Goal: Task Accomplishment & Management: Use online tool/utility

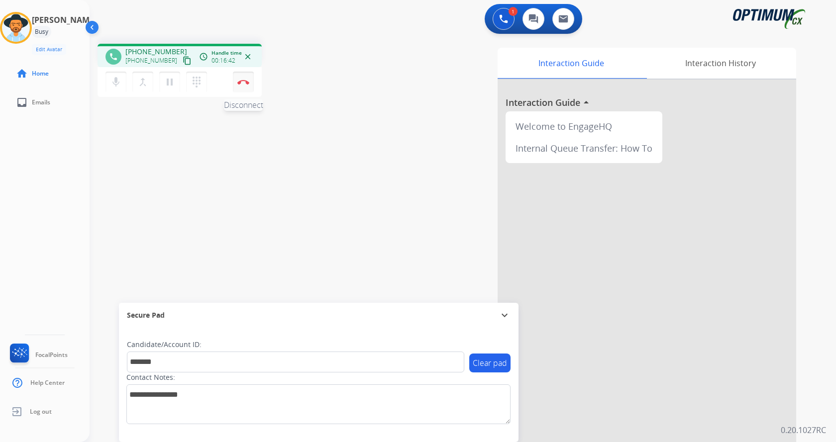
type input "*******"
click at [246, 85] on button "Disconnect" at bounding box center [243, 82] width 21 height 21
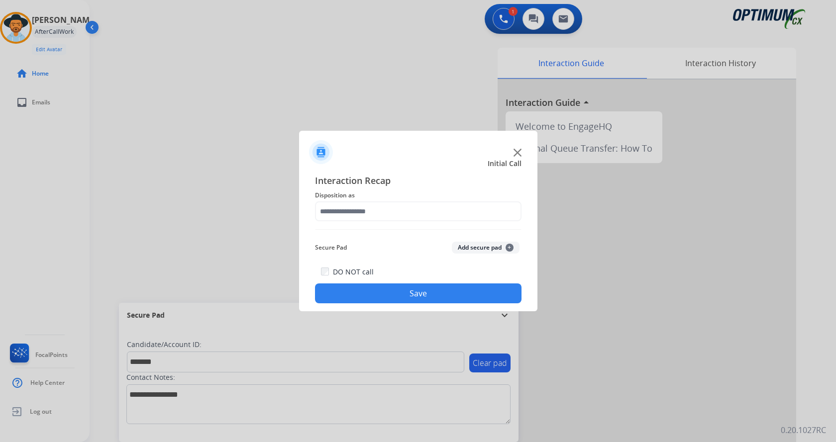
click at [488, 253] on button "Add secure pad +" at bounding box center [486, 248] width 68 height 12
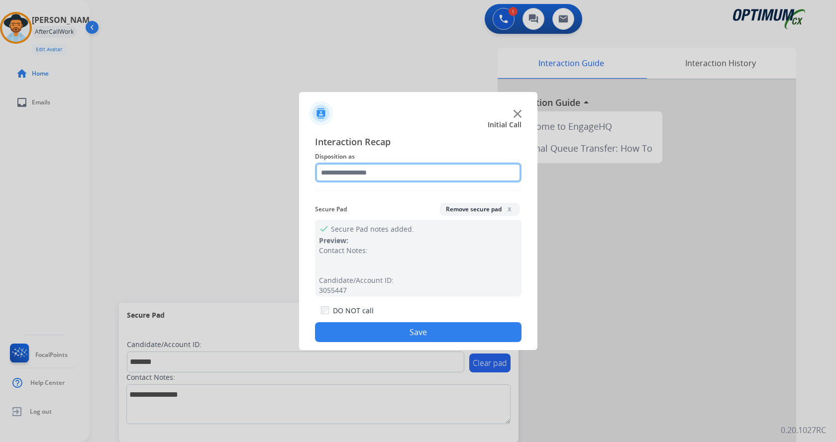
click at [454, 170] on input "text" at bounding box center [418, 173] width 207 height 20
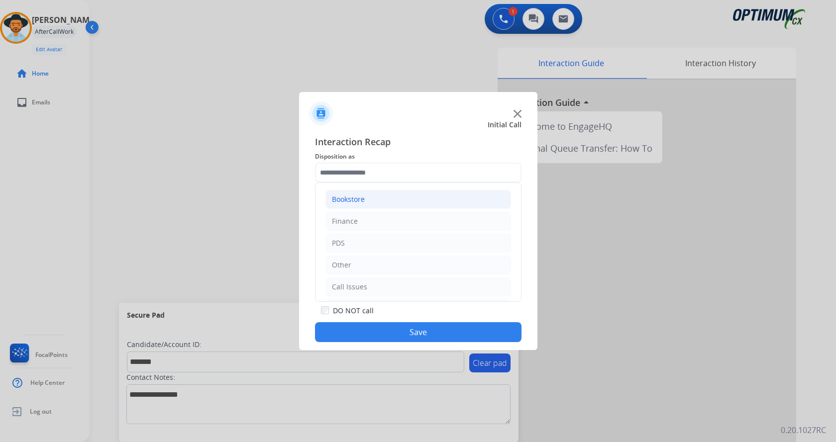
click at [408, 204] on li "Bookstore" at bounding box center [419, 199] width 186 height 19
click at [454, 241] on li "General Questions (Bookstore)" at bounding box center [428, 243] width 166 height 19
type input "**********"
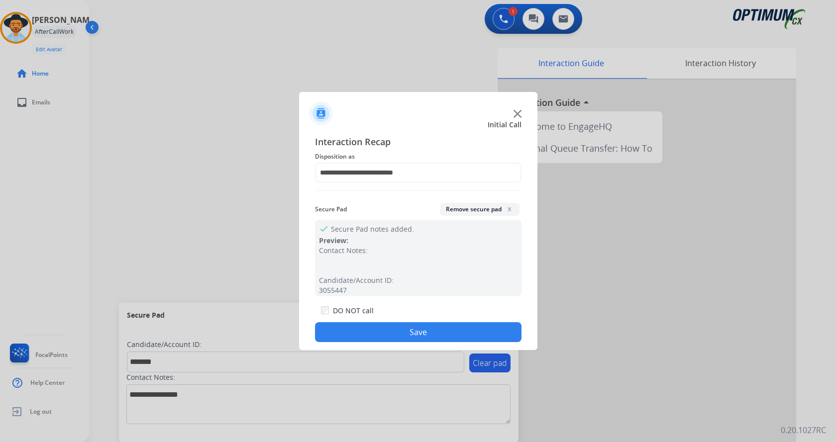
click at [447, 340] on button "Save" at bounding box center [418, 333] width 207 height 20
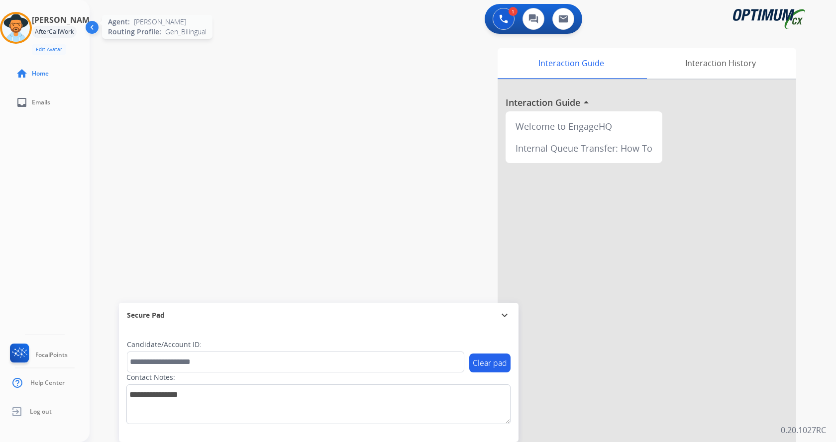
click at [32, 37] on div "Agent: [PERSON_NAME] Profile: Gen_Bilingual" at bounding box center [16, 28] width 32 height 32
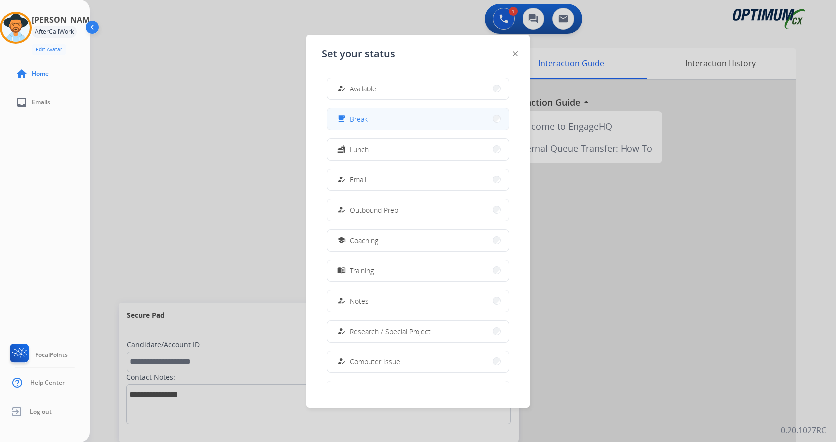
click at [415, 124] on button "free_breakfast Break" at bounding box center [418, 119] width 181 height 21
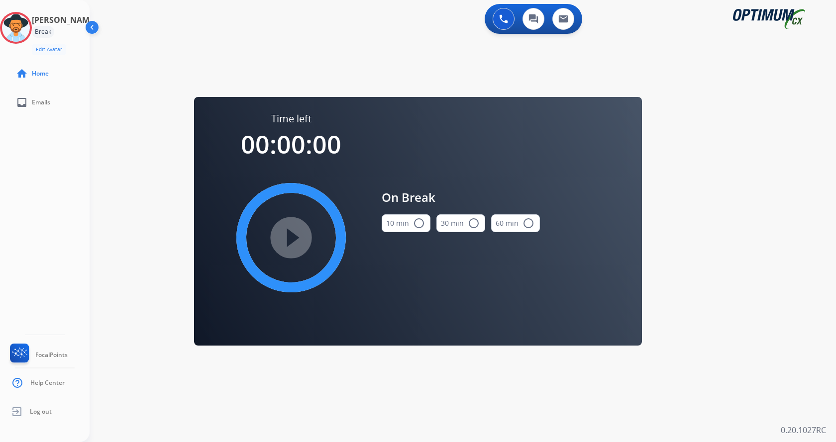
click at [416, 229] on button "10 min radio_button_unchecked" at bounding box center [406, 224] width 49 height 18
click at [297, 238] on mat-icon "play_circle_filled" at bounding box center [291, 238] width 12 height 12
click at [26, 28] on icon at bounding box center [16, 28] width 32 height 32
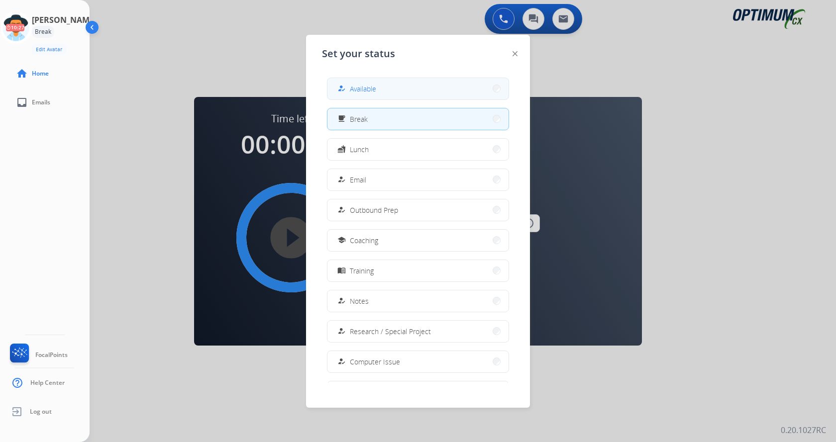
click at [380, 91] on button "how_to_reg Available" at bounding box center [418, 88] width 181 height 21
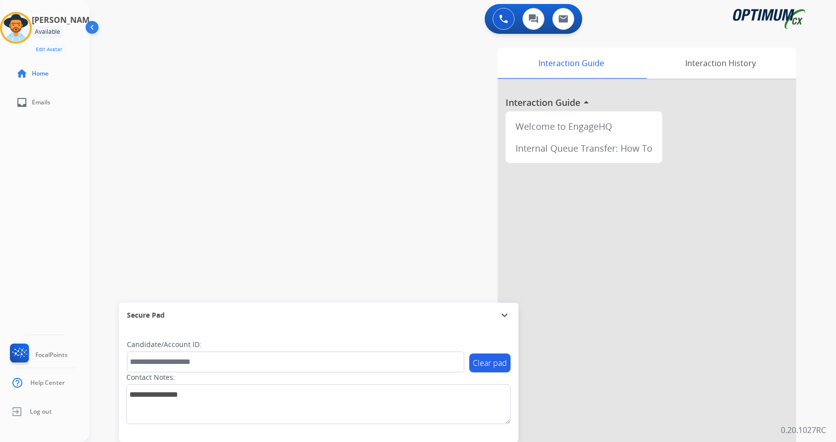
click at [766, 346] on div at bounding box center [647, 265] width 299 height 371
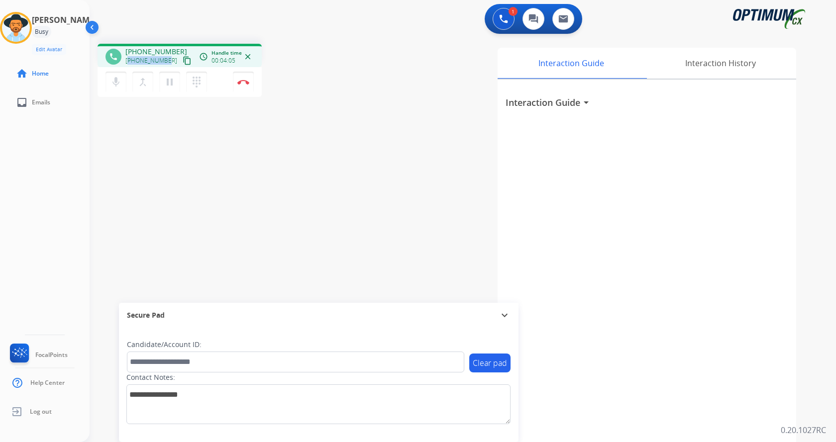
copy span "19089433664"
click at [182, 158] on div "phone [PHONE_NUMBER] [PHONE_NUMBER] content_copy access_time Call metrics Queue…" at bounding box center [451, 243] width 723 height 415
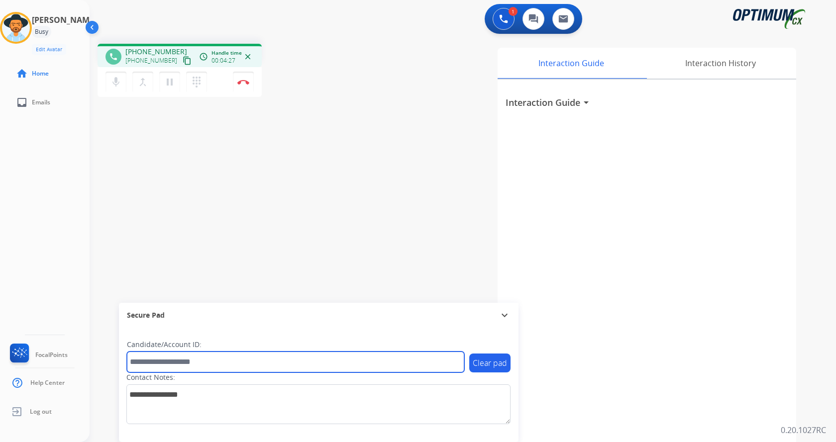
click at [206, 366] on input "text" at bounding box center [295, 362] width 337 height 21
click at [188, 367] on input "text" at bounding box center [295, 362] width 337 height 21
type input "*******"
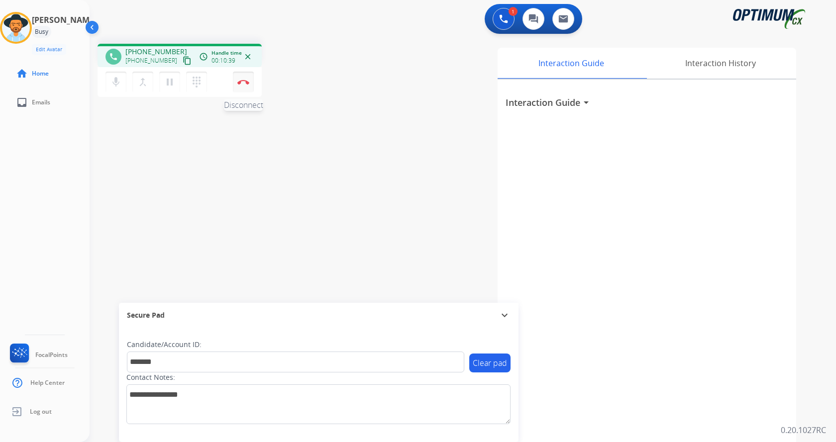
click at [248, 79] on button "Disconnect" at bounding box center [243, 82] width 21 height 21
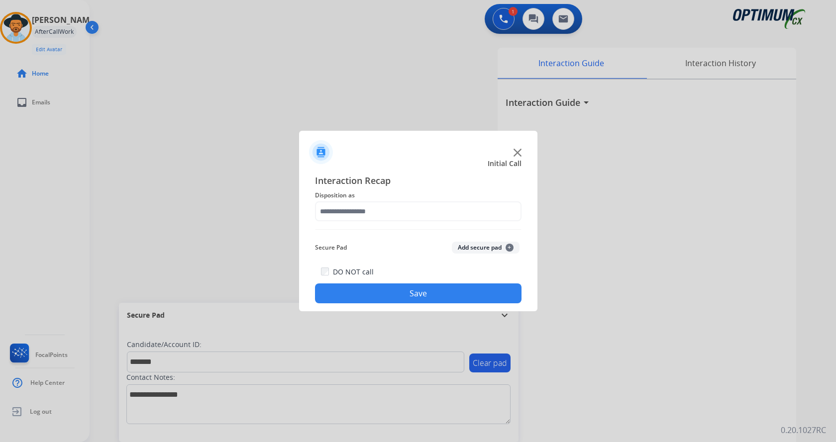
click at [485, 253] on button "Add secure pad +" at bounding box center [486, 248] width 68 height 12
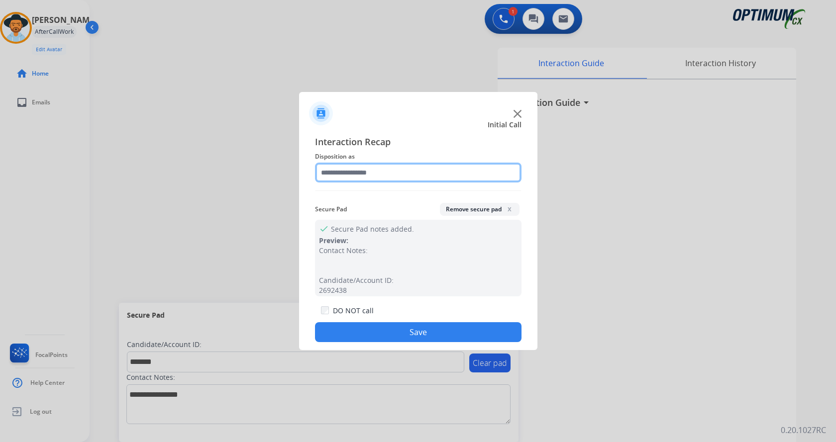
click at [455, 175] on input "text" at bounding box center [418, 173] width 207 height 20
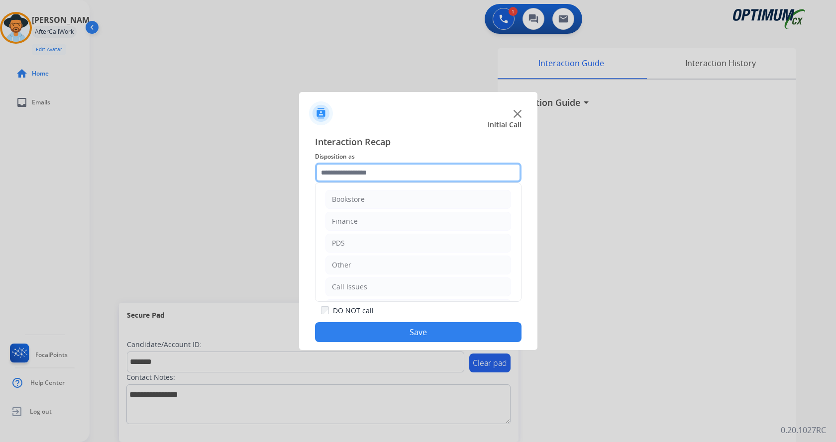
scroll to position [68, 0]
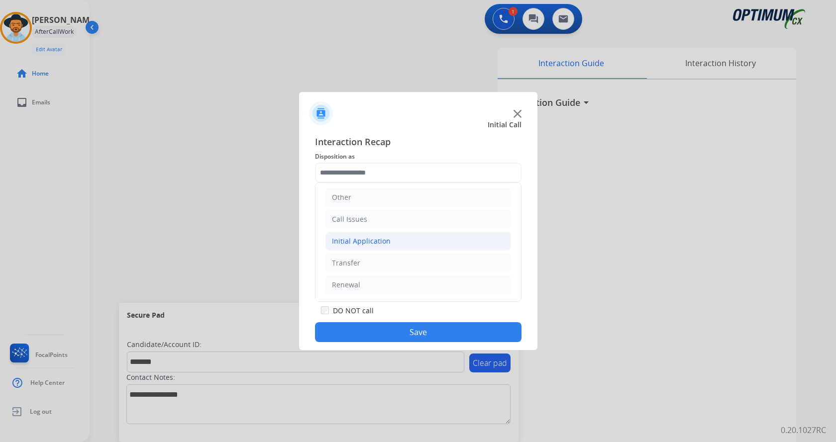
click at [455, 245] on li "Initial Application" at bounding box center [419, 241] width 186 height 19
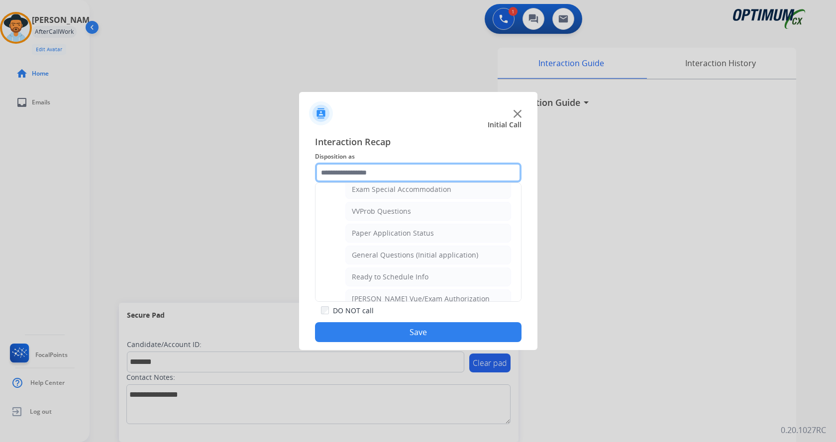
scroll to position [524, 0]
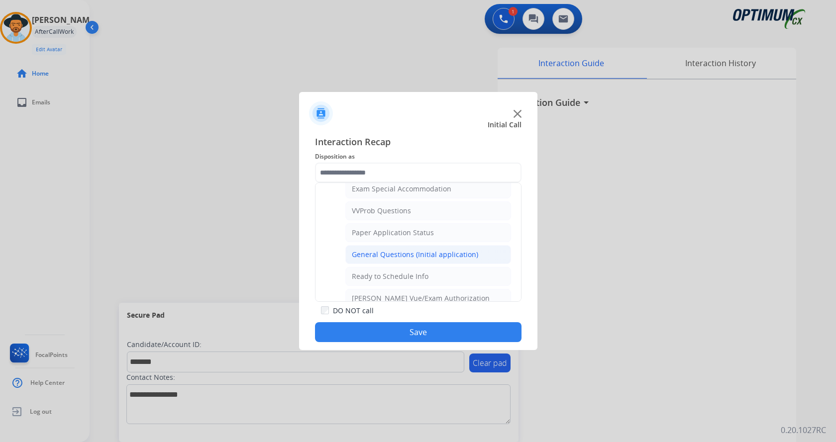
click at [462, 259] on div "General Questions (Initial application)" at bounding box center [415, 255] width 126 height 10
type input "**********"
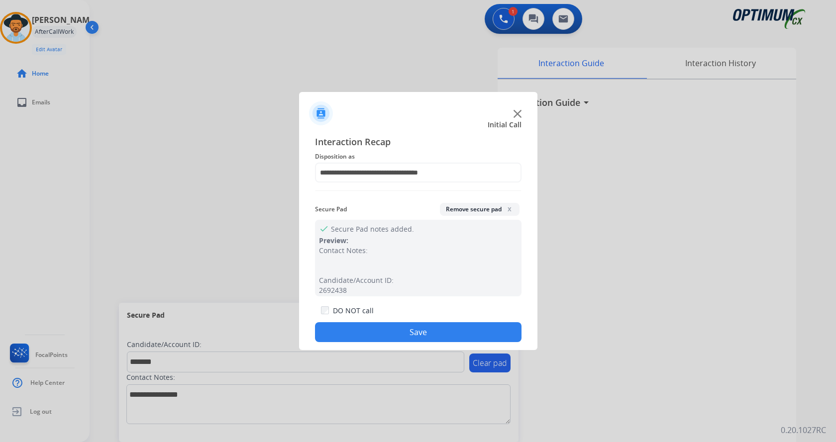
click at [472, 336] on button "Save" at bounding box center [418, 333] width 207 height 20
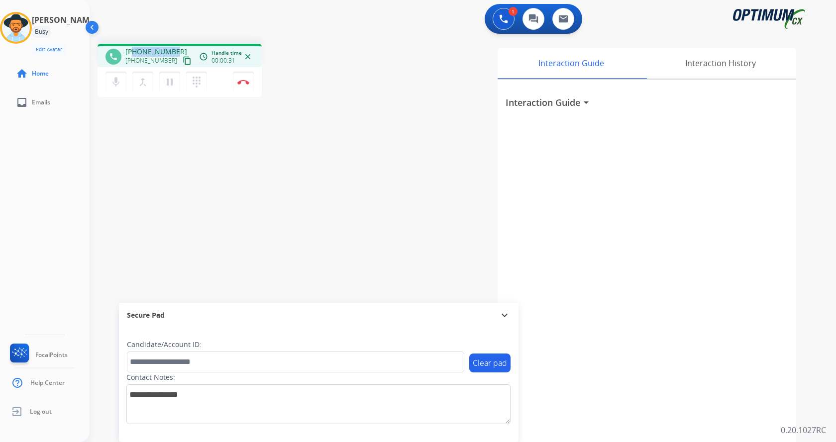
copy span "3472275977"
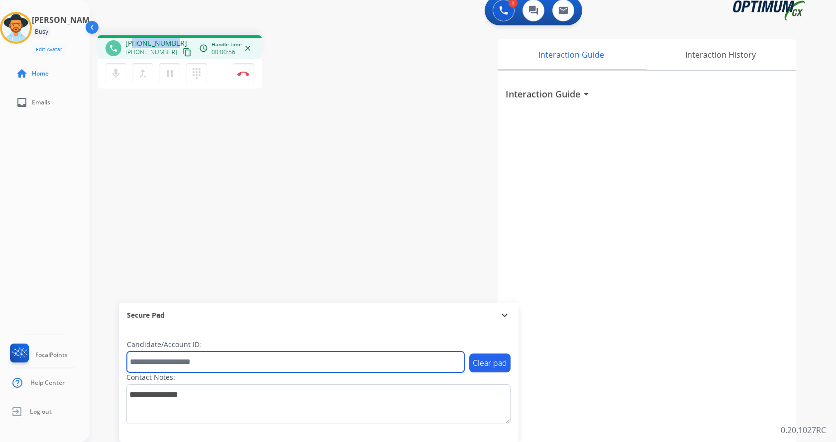
click at [215, 366] on input "text" at bounding box center [295, 362] width 337 height 21
type input "*******"
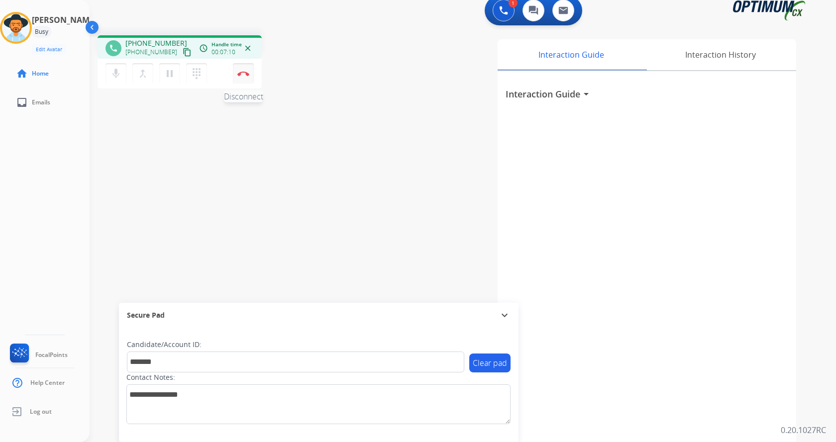
click at [246, 72] on img at bounding box center [243, 73] width 12 height 5
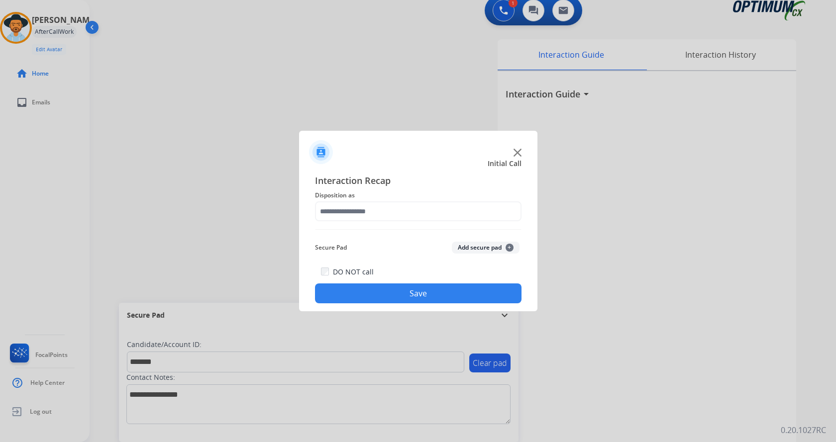
click at [484, 249] on button "Add secure pad +" at bounding box center [486, 248] width 68 height 12
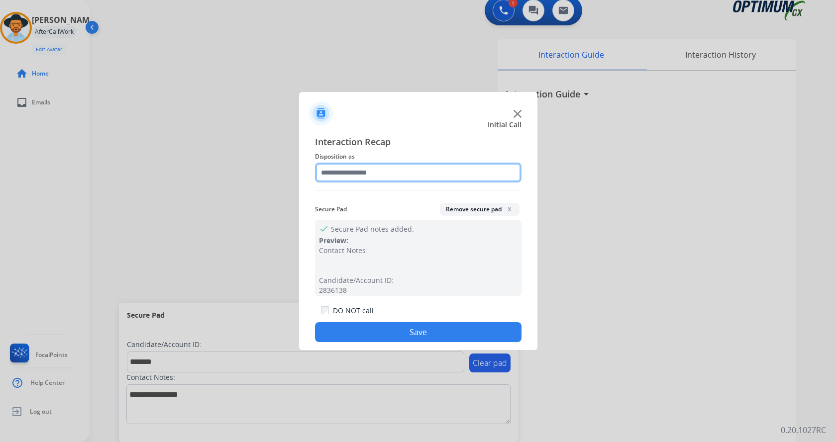
click at [433, 171] on input "text" at bounding box center [418, 173] width 207 height 20
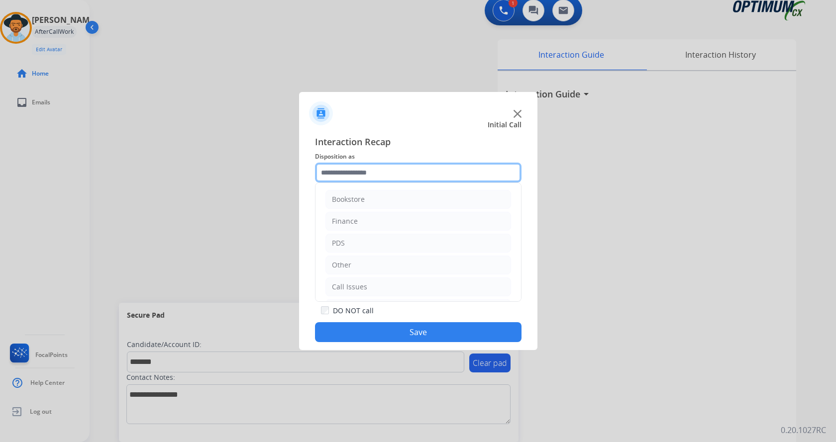
scroll to position [68, 0]
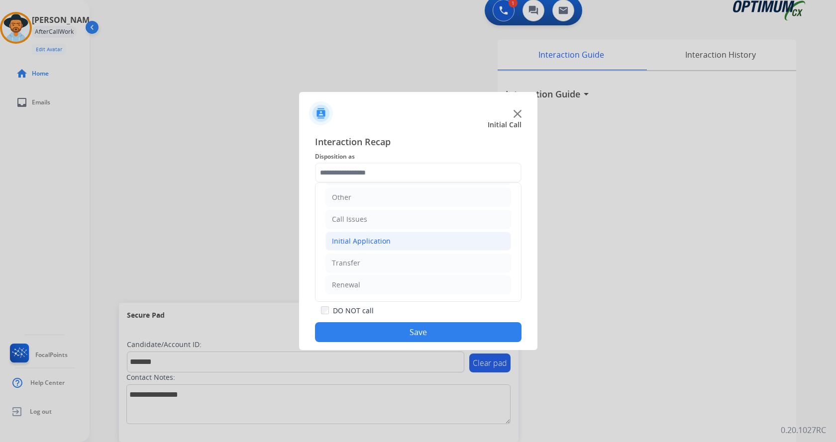
click at [419, 239] on li "Initial Application" at bounding box center [419, 241] width 186 height 19
click at [433, 259] on div "Credential Resend (Initial application)" at bounding box center [415, 263] width 126 height 10
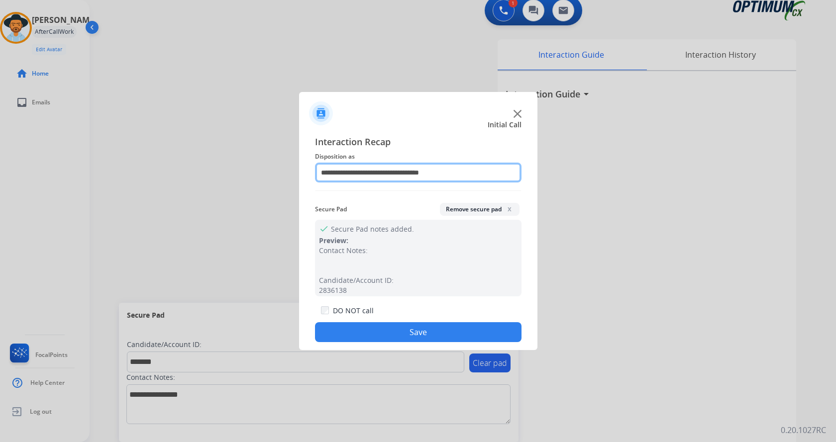
click at [433, 170] on input "**********" at bounding box center [418, 173] width 207 height 20
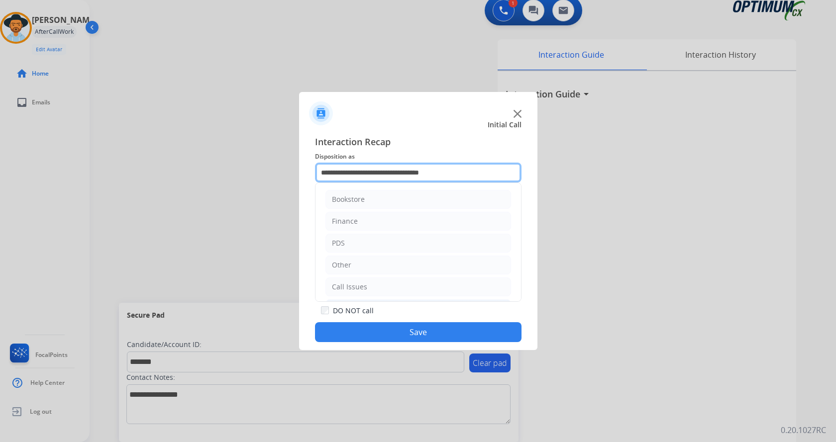
scroll to position [124, 0]
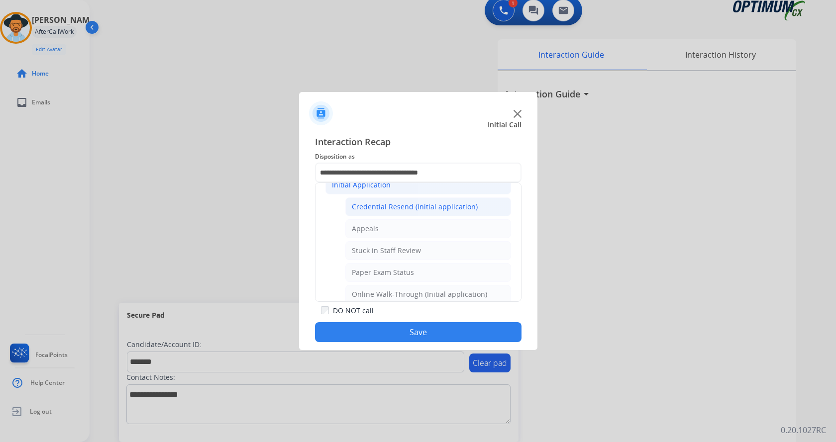
click at [381, 189] on div "Initial Application" at bounding box center [361, 185] width 59 height 10
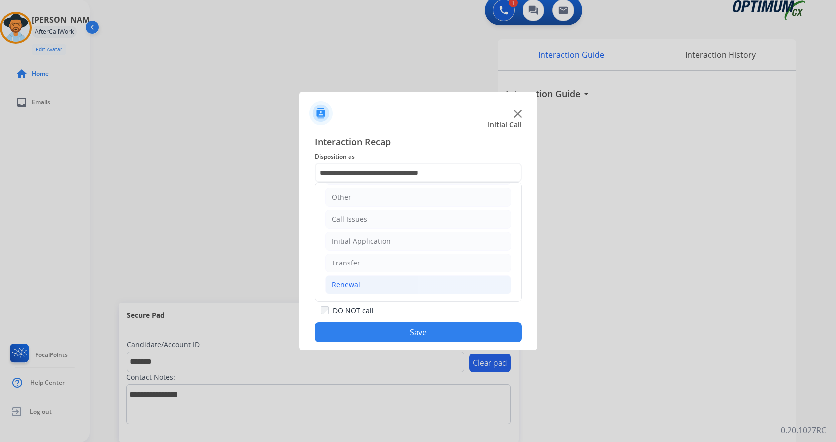
click at [387, 286] on li "Renewal" at bounding box center [419, 285] width 186 height 19
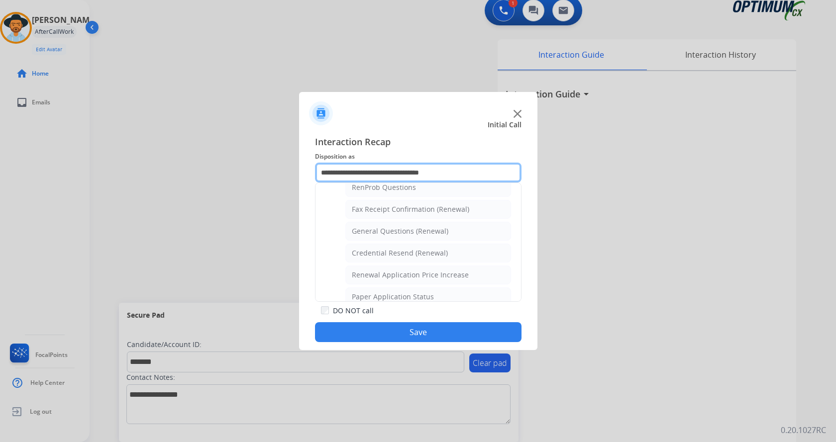
scroll to position [384, 0]
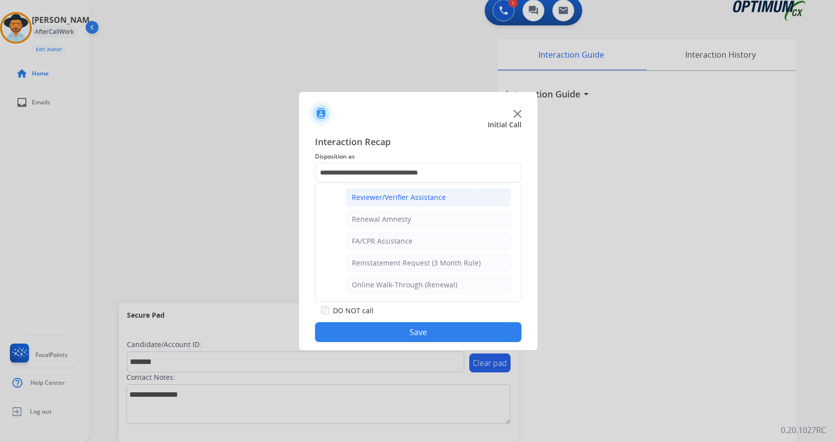
click at [439, 200] on div "Reviewer/Verifier Assistance" at bounding box center [399, 198] width 94 height 10
type input "**********"
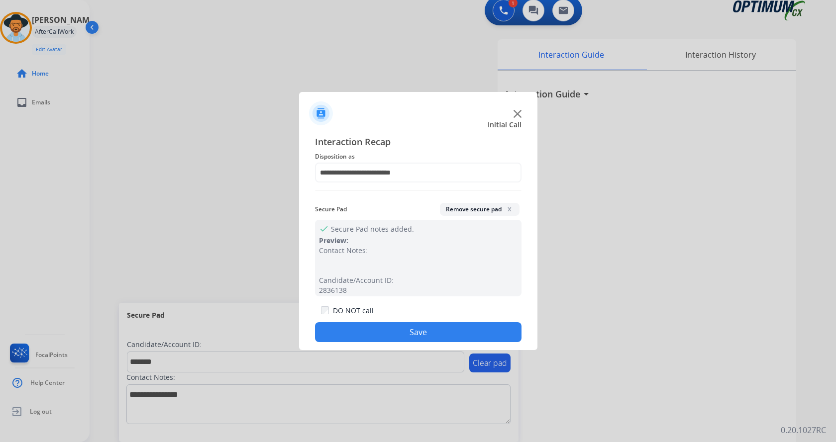
click at [430, 339] on button "Save" at bounding box center [418, 333] width 207 height 20
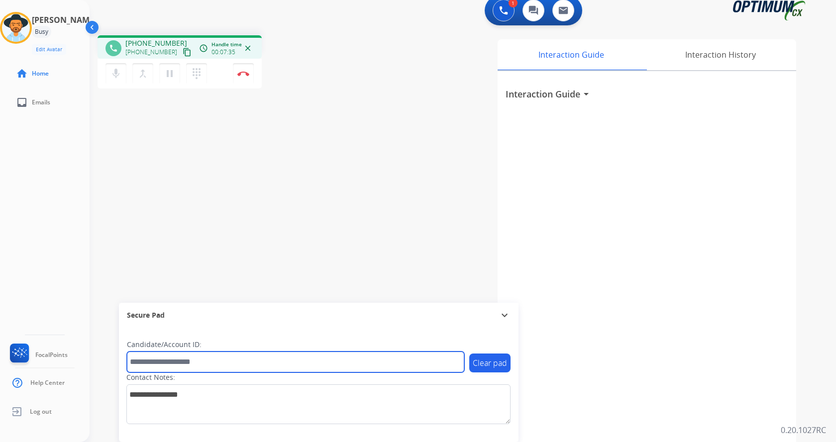
click at [190, 366] on input "text" at bounding box center [295, 362] width 337 height 21
type input "*******"
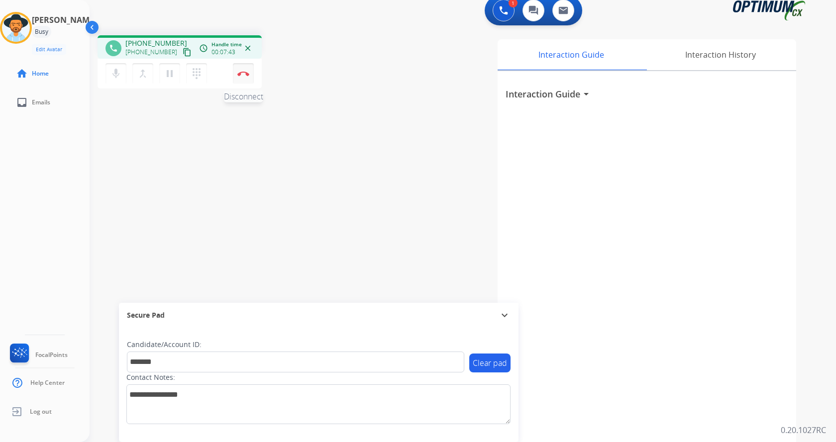
click at [247, 74] on img at bounding box center [243, 73] width 12 height 5
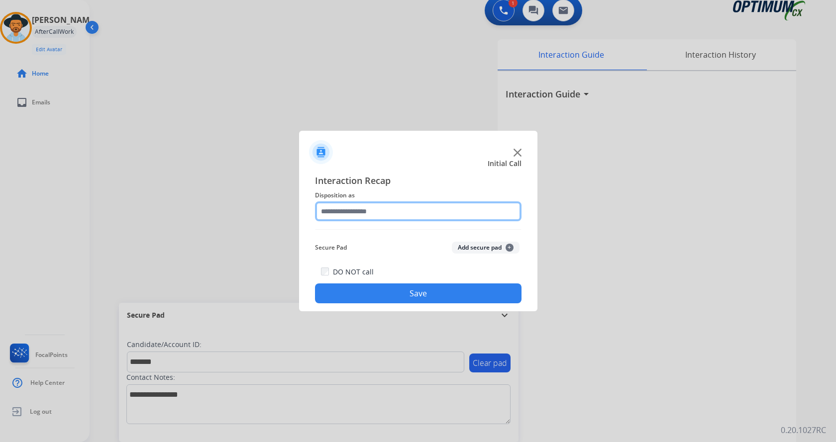
click at [388, 213] on input "text" at bounding box center [418, 212] width 207 height 20
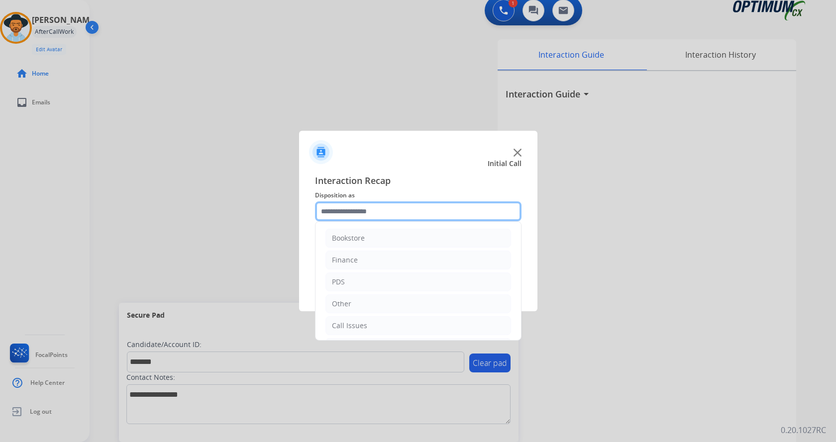
scroll to position [42, 0]
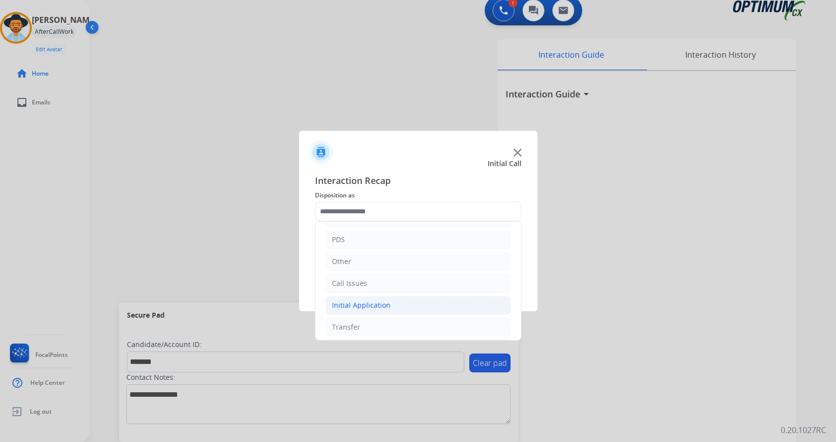
click at [402, 304] on li "Initial Application" at bounding box center [419, 305] width 186 height 19
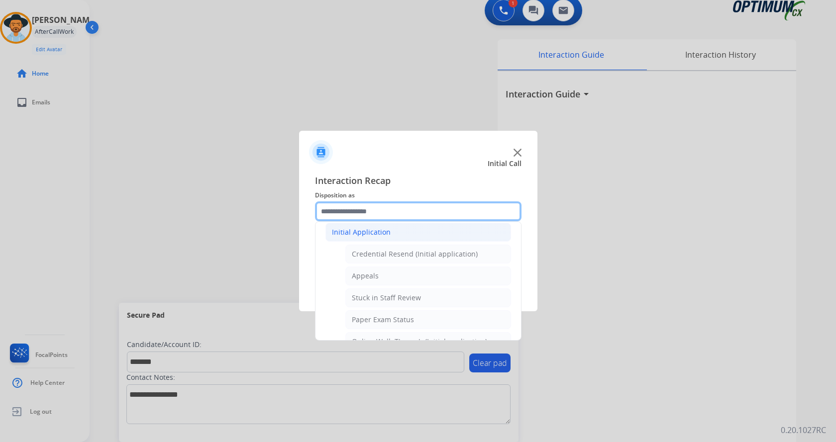
scroll to position [115, 0]
click at [427, 255] on div "Credential Resend (Initial application)" at bounding box center [415, 255] width 126 height 10
type input "**********"
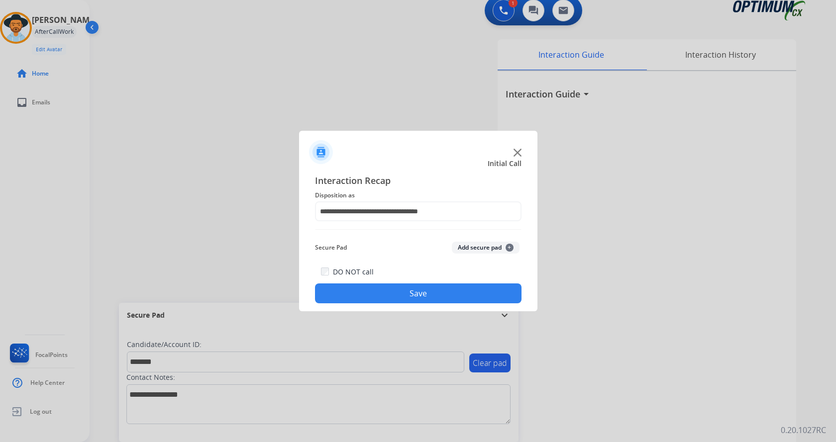
click at [405, 290] on button "Save" at bounding box center [418, 294] width 207 height 20
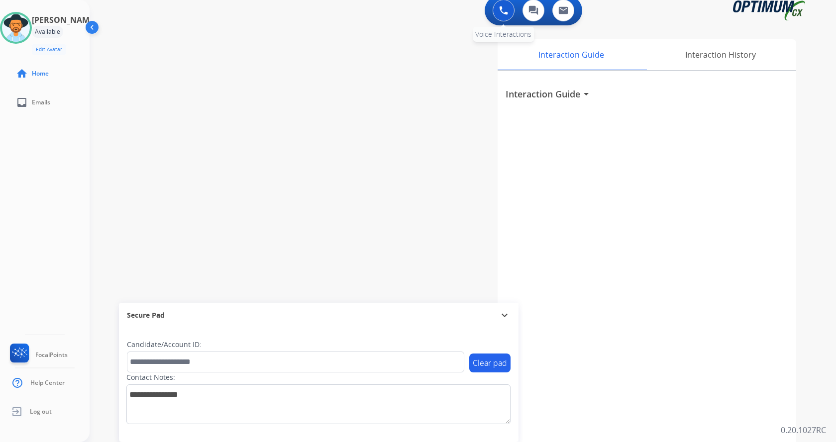
click at [509, 7] on button at bounding box center [504, 11] width 22 height 22
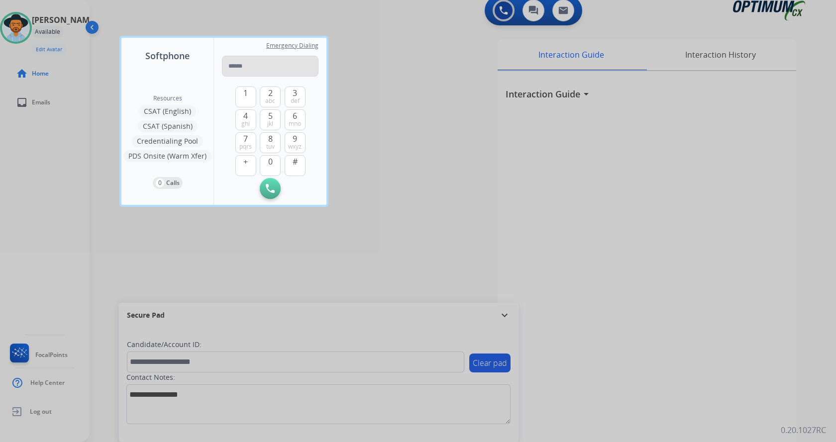
click at [261, 64] on input "tel" at bounding box center [270, 66] width 97 height 21
type input "**********"
click at [271, 191] on img at bounding box center [270, 188] width 9 height 9
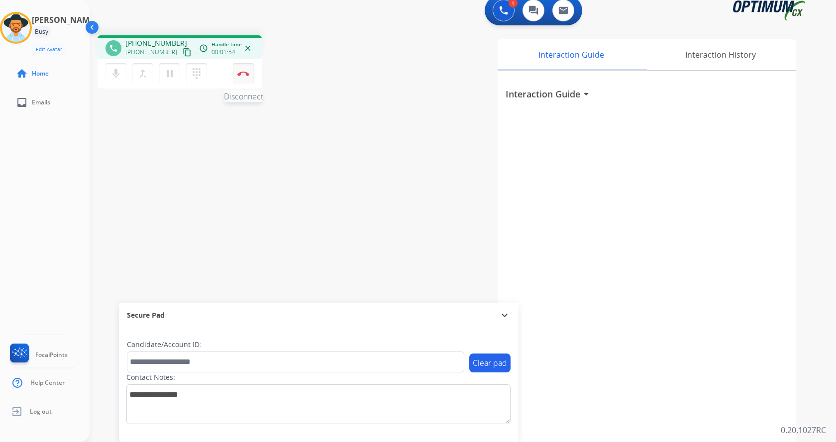
click at [241, 73] on img at bounding box center [243, 73] width 12 height 5
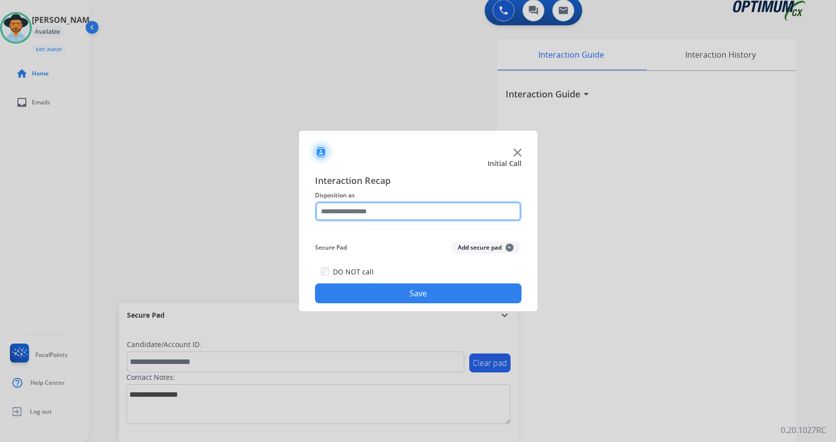
click at [368, 214] on input "text" at bounding box center [418, 212] width 207 height 20
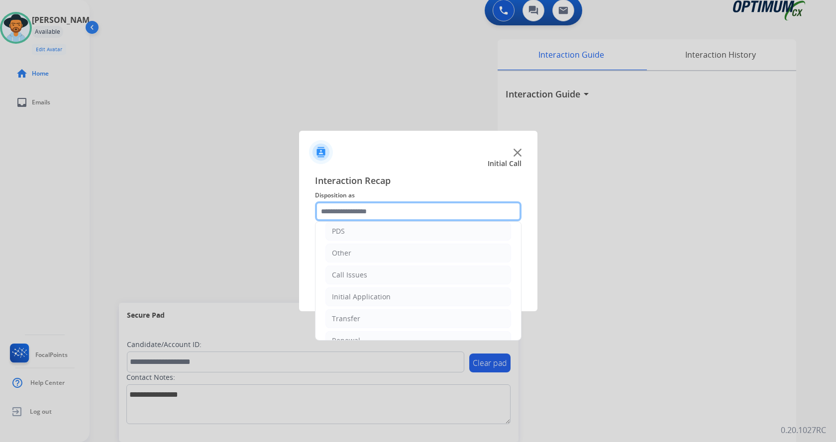
scroll to position [68, 0]
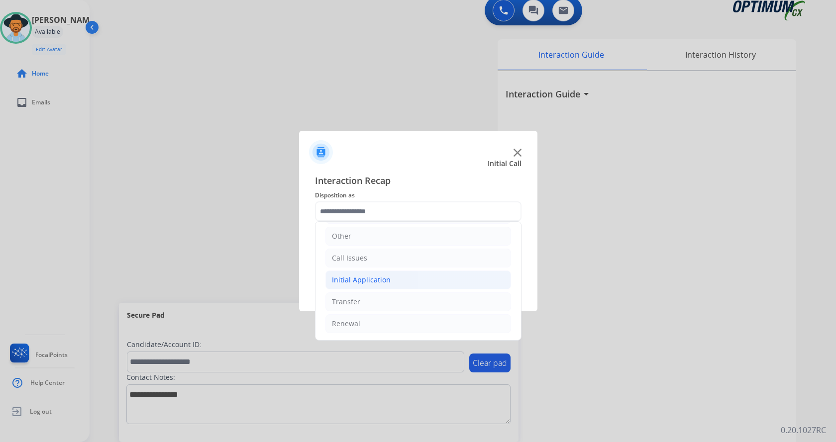
click at [409, 279] on li "Initial Application" at bounding box center [419, 280] width 186 height 19
click at [433, 304] on div "Credential Resend (Initial application)" at bounding box center [415, 302] width 126 height 10
type input "**********"
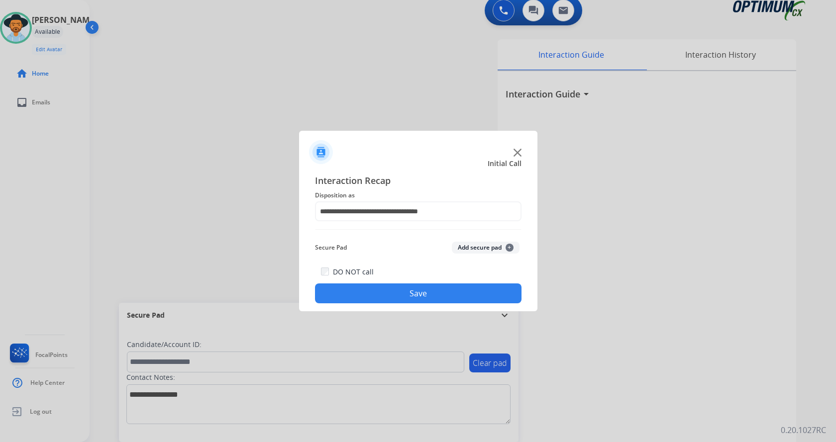
click at [436, 301] on button "Save" at bounding box center [418, 294] width 207 height 20
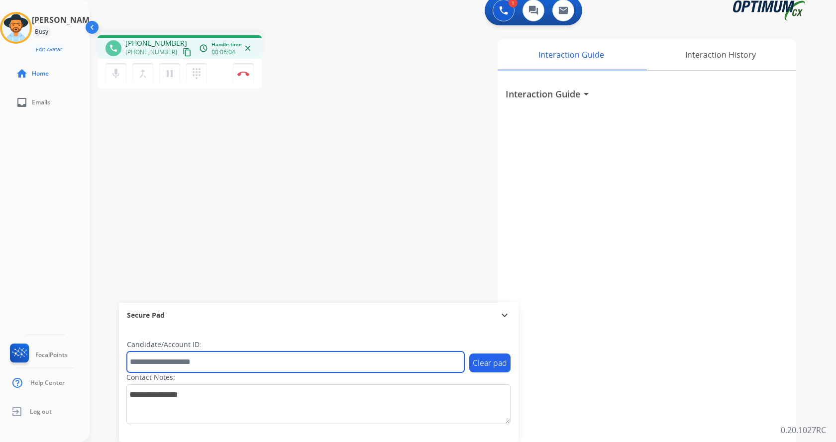
click at [218, 361] on input "text" at bounding box center [295, 362] width 337 height 21
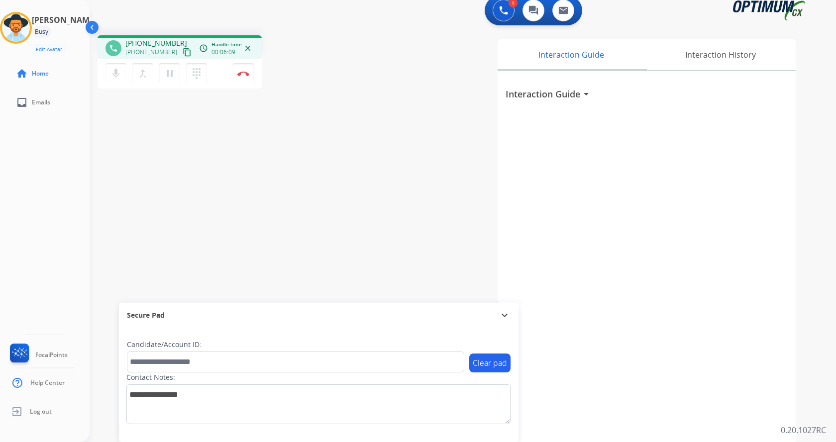
click at [309, 205] on div "phone [PHONE_NUMBER] [PHONE_NUMBER] content_copy access_time Call metrics Queue…" at bounding box center [451, 234] width 723 height 415
click at [241, 76] on button "Disconnect" at bounding box center [243, 73] width 21 height 21
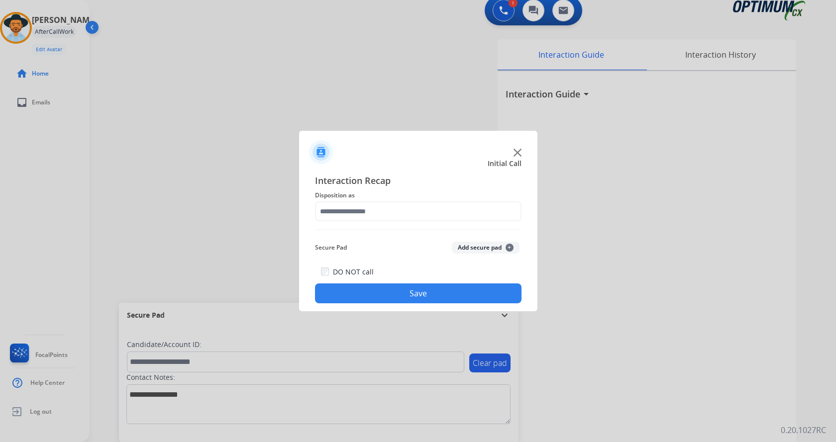
click at [479, 246] on button "Add secure pad +" at bounding box center [486, 248] width 68 height 12
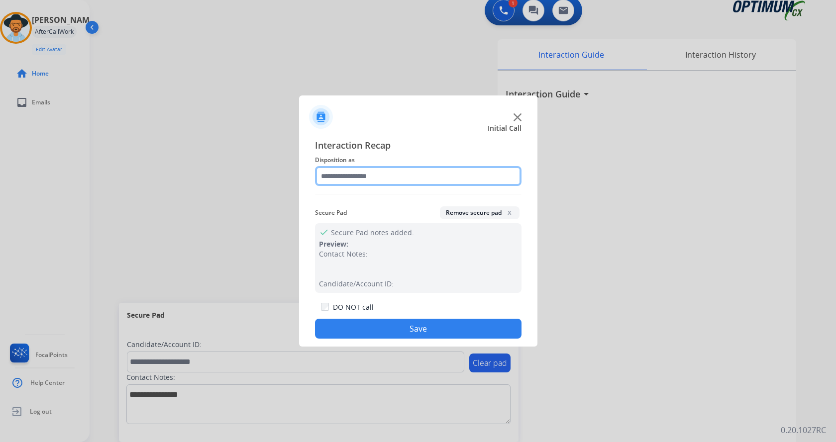
click at [435, 176] on input "text" at bounding box center [418, 176] width 207 height 20
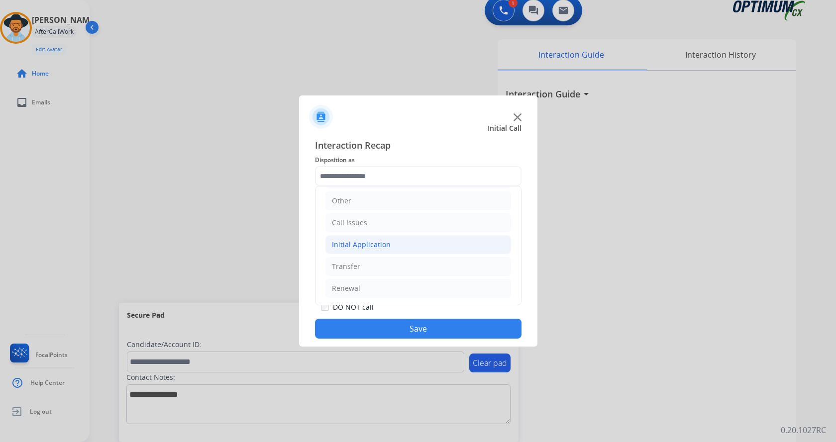
click at [440, 248] on li "Initial Application" at bounding box center [419, 244] width 186 height 19
click at [433, 286] on li "Appeals" at bounding box center [428, 288] width 166 height 19
type input "*******"
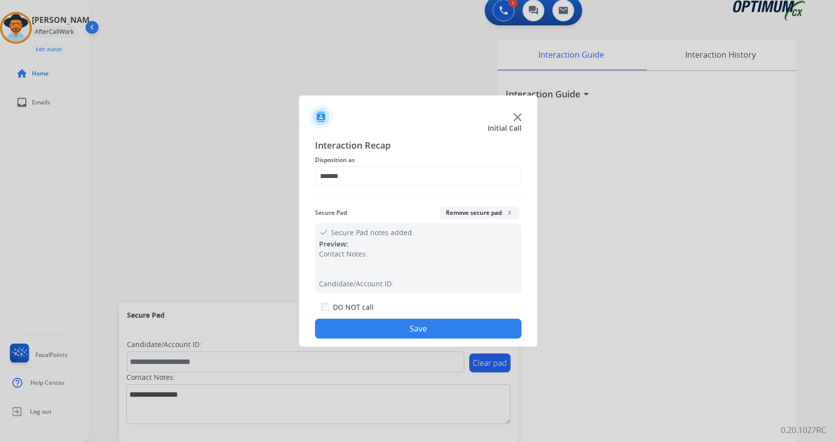
click at [439, 327] on button "Save" at bounding box center [418, 329] width 207 height 20
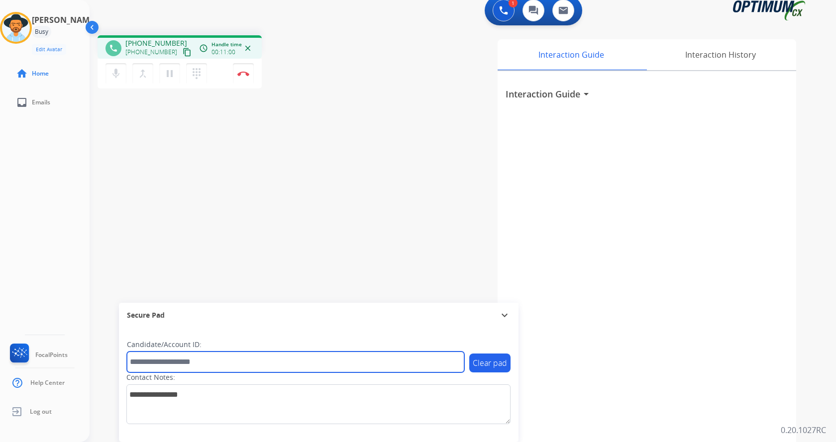
click at [213, 371] on input "text" at bounding box center [295, 362] width 337 height 21
click at [185, 367] on input "text" at bounding box center [295, 362] width 337 height 21
click at [150, 366] on input "text" at bounding box center [295, 362] width 337 height 21
type input "*******"
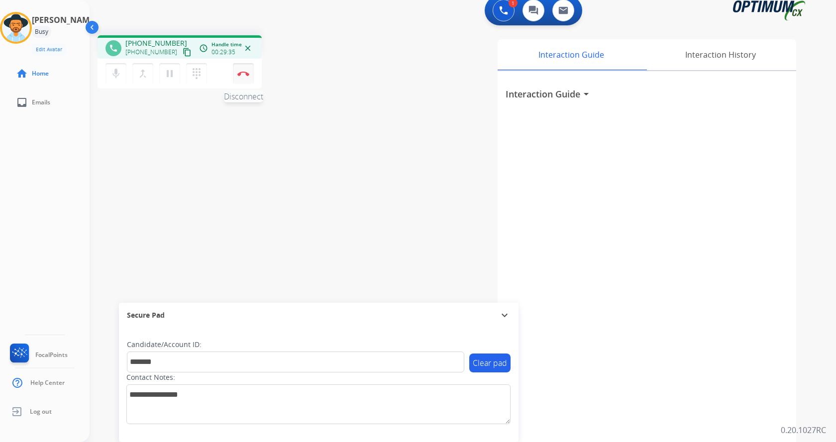
click at [246, 77] on button "Disconnect" at bounding box center [243, 73] width 21 height 21
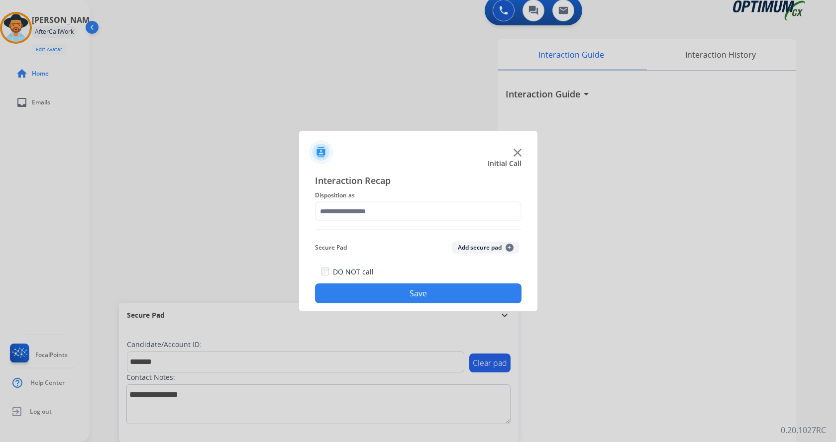
click at [483, 253] on button "Add secure pad +" at bounding box center [486, 248] width 68 height 12
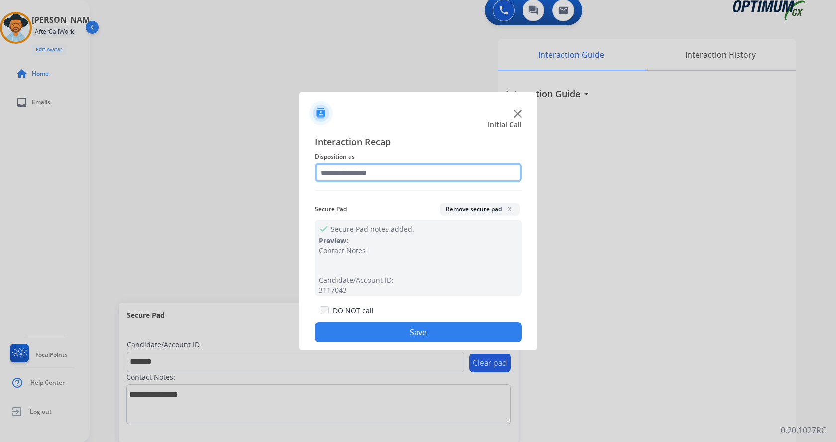
click at [453, 173] on input "text" at bounding box center [418, 173] width 207 height 20
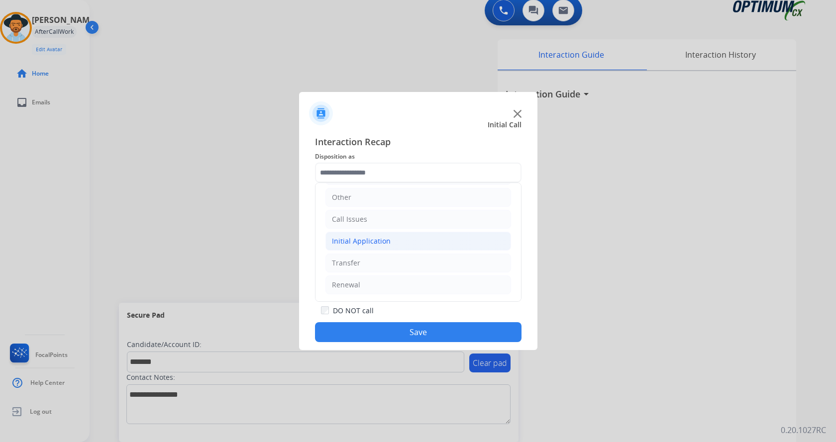
click at [437, 250] on li "Initial Application" at bounding box center [419, 241] width 186 height 19
click at [439, 289] on li "Appeals" at bounding box center [428, 285] width 166 height 19
type input "*******"
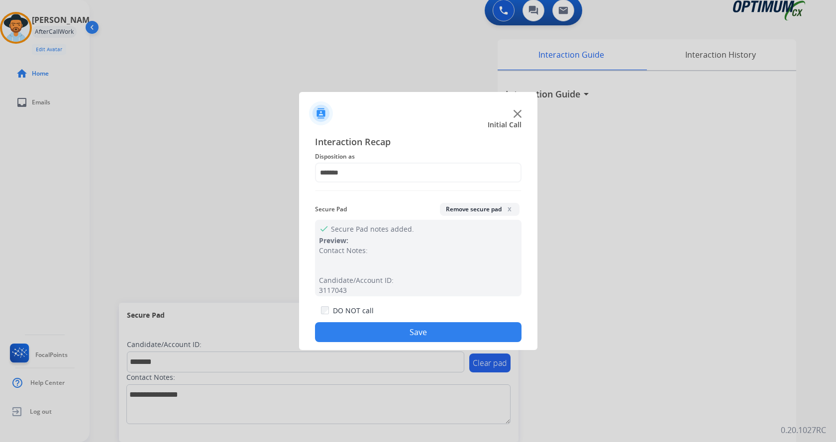
click at [444, 332] on button "Save" at bounding box center [418, 333] width 207 height 20
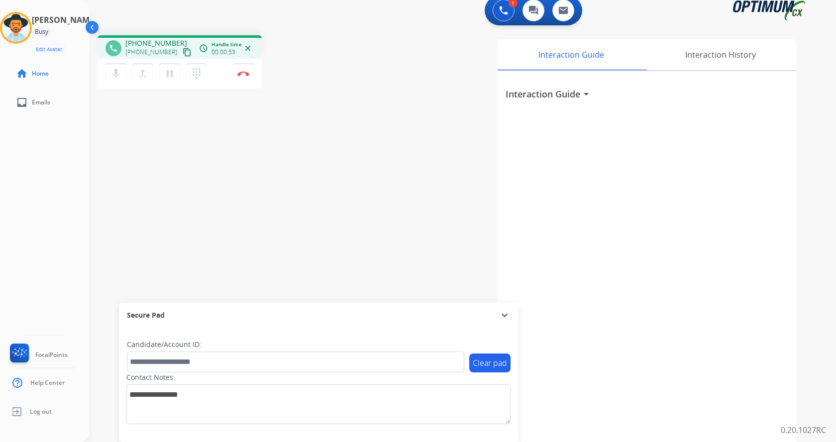
click at [330, 206] on div "phone [PHONE_NUMBER] [PHONE_NUMBER] content_copy access_time Call metrics Queue…" at bounding box center [451, 234] width 723 height 415
drag, startPoint x: 132, startPoint y: 41, endPoint x: 173, endPoint y: 44, distance: 41.4
click at [173, 44] on span "[PHONE_NUMBER]" at bounding box center [156, 43] width 62 height 10
copy span "8137354348"
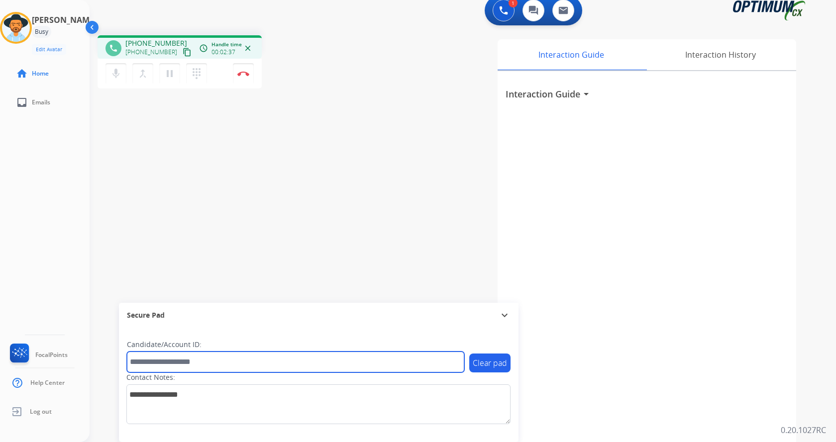
drag, startPoint x: 177, startPoint y: 360, endPoint x: 184, endPoint y: 358, distance: 7.2
click at [177, 360] on input "text" at bounding box center [295, 362] width 337 height 21
paste input "*******"
type input "*******"
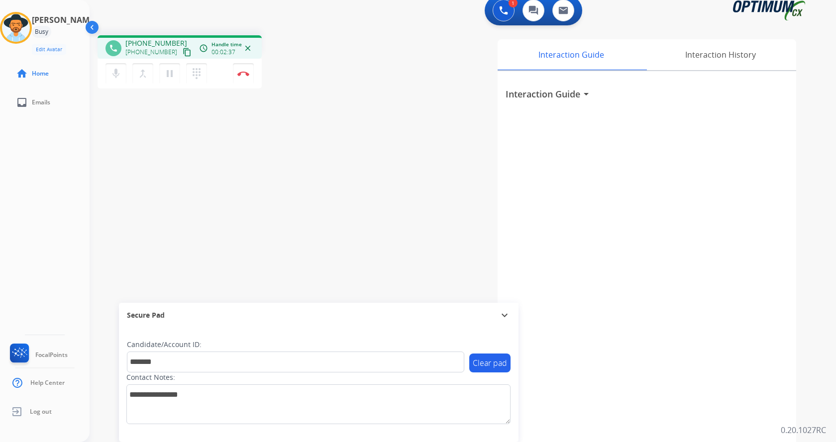
click at [269, 151] on div "phone [PHONE_NUMBER] [PHONE_NUMBER] content_copy access_time Call metrics Queue…" at bounding box center [451, 234] width 723 height 415
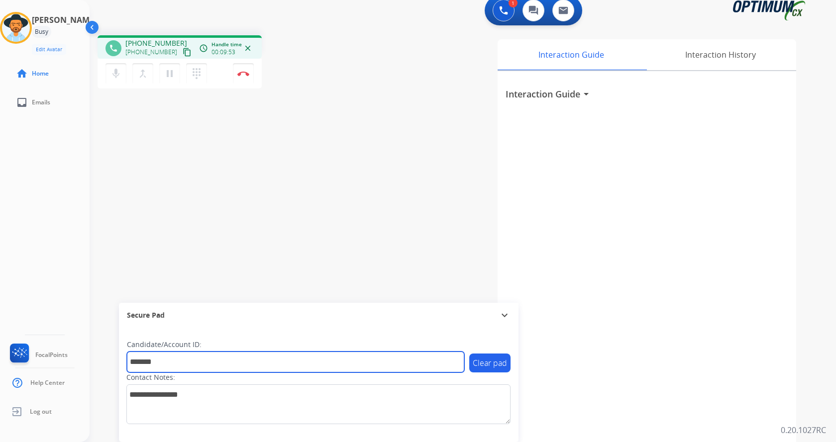
click at [172, 359] on input "*******" at bounding box center [295, 362] width 337 height 21
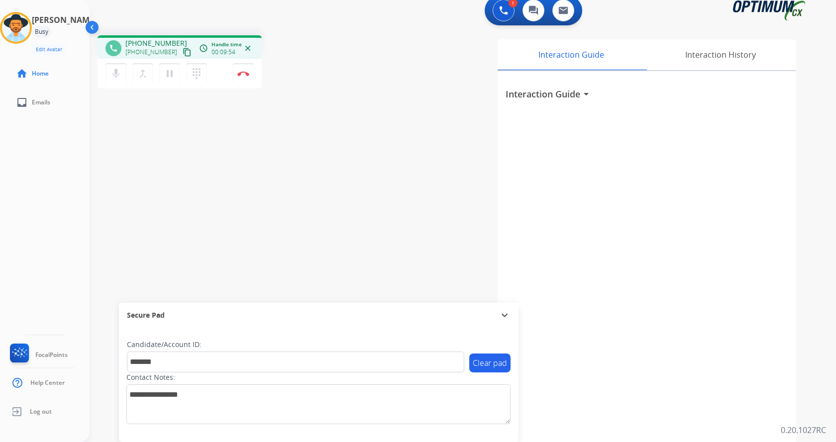
click at [215, 270] on div "phone [PHONE_NUMBER] [PHONE_NUMBER] content_copy access_time Call metrics Queue…" at bounding box center [451, 234] width 723 height 415
click at [221, 167] on div "phone [PHONE_NUMBER] [PHONE_NUMBER] content_copy access_time Call metrics Queue…" at bounding box center [451, 234] width 723 height 415
click at [242, 74] on img at bounding box center [243, 73] width 12 height 5
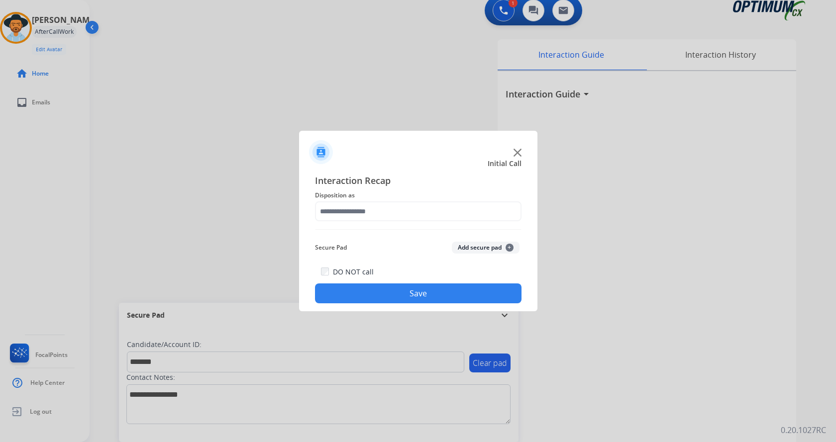
click at [484, 248] on button "Add secure pad +" at bounding box center [486, 248] width 68 height 12
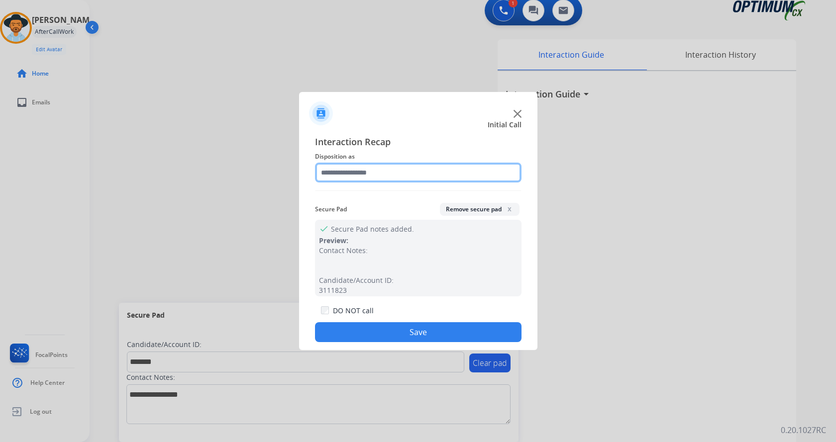
click at [357, 178] on input "text" at bounding box center [418, 173] width 207 height 20
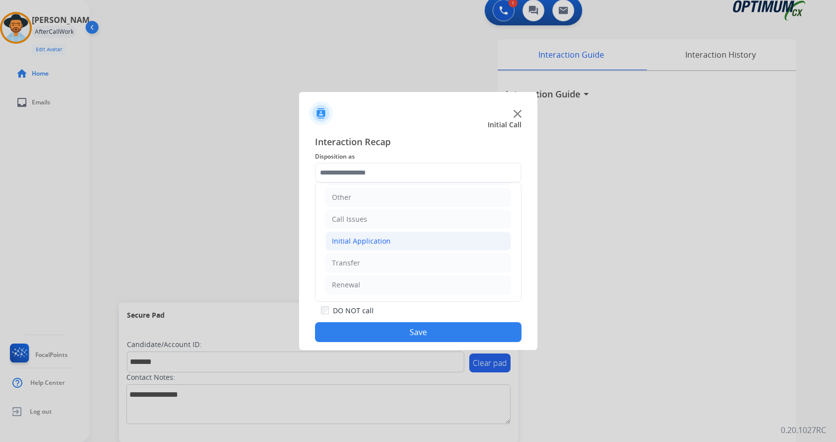
drag, startPoint x: 382, startPoint y: 233, endPoint x: 383, endPoint y: 245, distance: 12.5
click at [383, 233] on li "Initial Application" at bounding box center [419, 241] width 186 height 19
click at [380, 282] on li "Appeals" at bounding box center [428, 285] width 166 height 19
type input "*******"
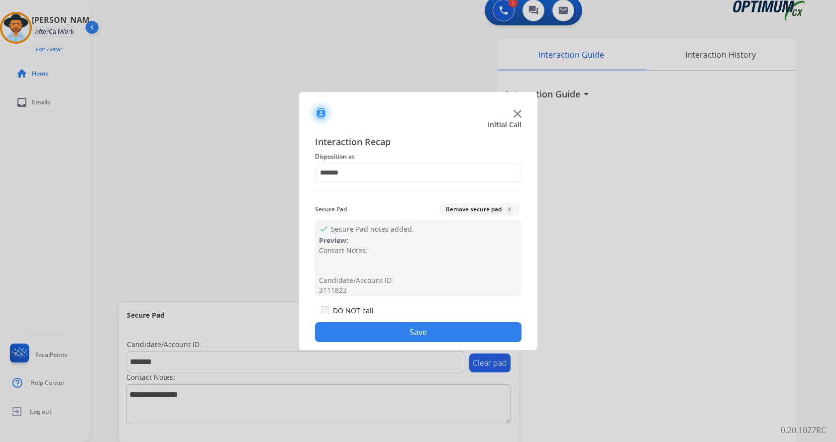
click at [390, 330] on button "Save" at bounding box center [418, 333] width 207 height 20
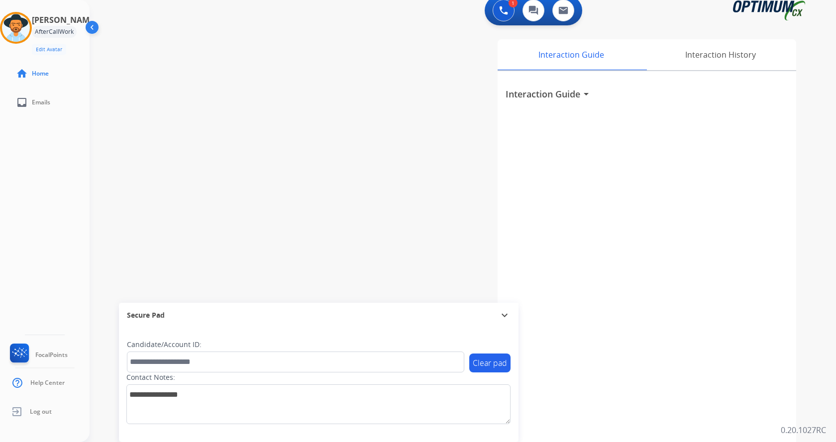
click at [222, 134] on div "swap_horiz Break voice bridge close_fullscreen Connect 3-Way Call merge_type Se…" at bounding box center [451, 234] width 723 height 415
click at [18, 47] on div "[PERSON_NAME] AfterCallWork Edit Avatar Agent: [PERSON_NAME] Profile: Gen_Bilin…" at bounding box center [45, 33] width 90 height 43
click at [24, 27] on img at bounding box center [16, 28] width 28 height 28
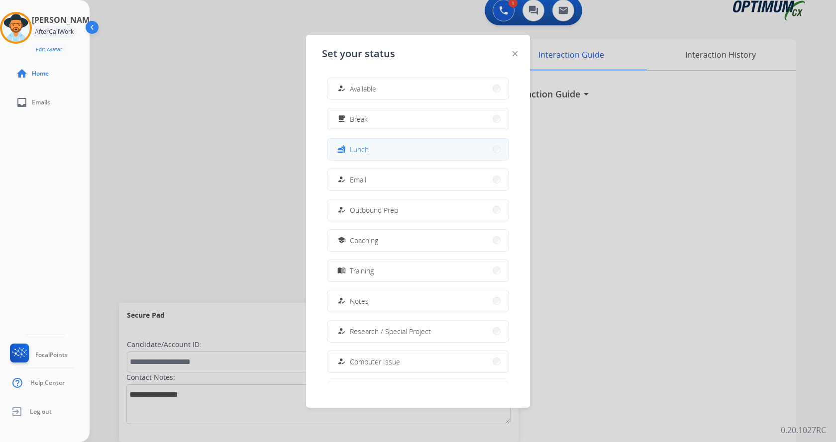
click at [433, 156] on button "fastfood Lunch" at bounding box center [418, 149] width 181 height 21
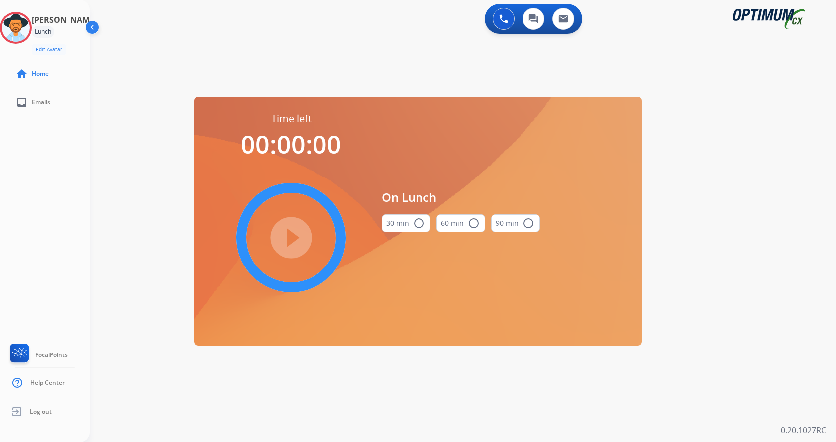
scroll to position [0, 0]
click at [424, 229] on button "30 min radio_button_unchecked" at bounding box center [406, 224] width 49 height 18
click at [295, 244] on mat-icon "play_circle_filled" at bounding box center [291, 238] width 12 height 12
click at [660, 46] on div "swap_horiz Break voice bridge close_fullscreen Connect 3-Way Call merge_type Se…" at bounding box center [451, 60] width 723 height 48
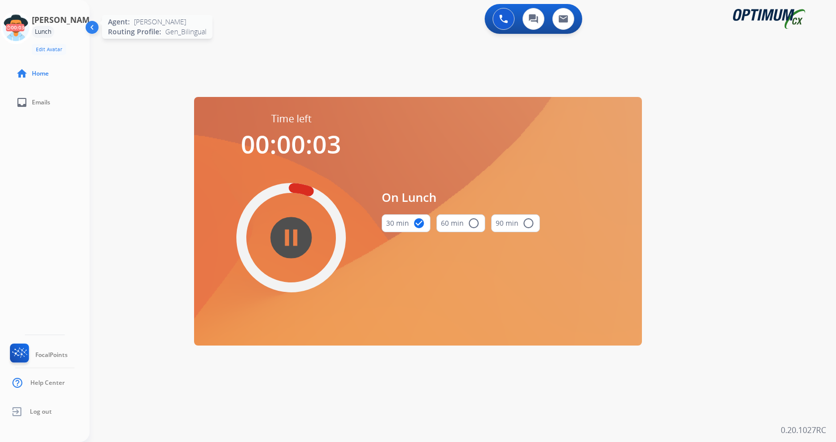
click at [32, 44] on icon at bounding box center [16, 28] width 32 height 32
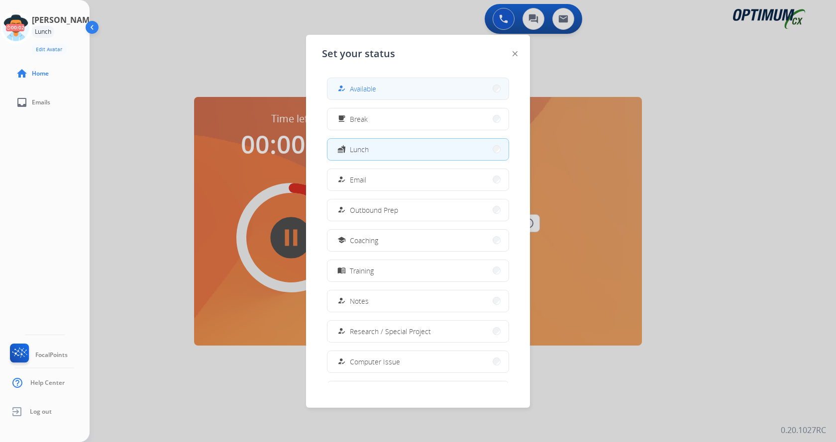
click at [431, 83] on button "how_to_reg Available" at bounding box center [418, 88] width 181 height 21
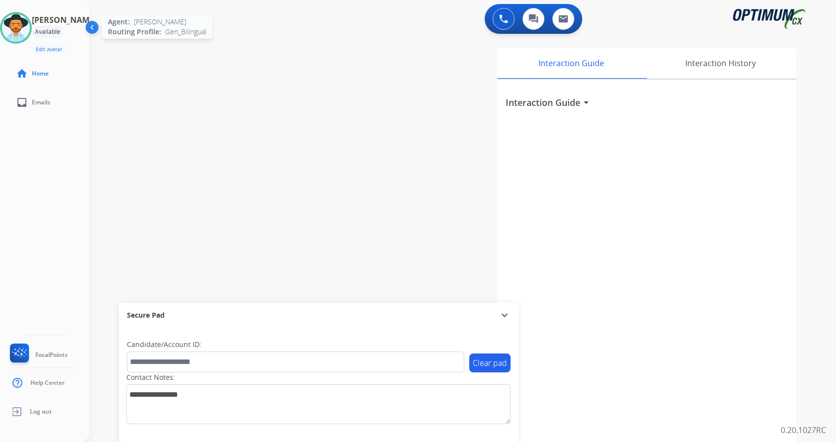
click at [30, 33] on img at bounding box center [16, 28] width 28 height 28
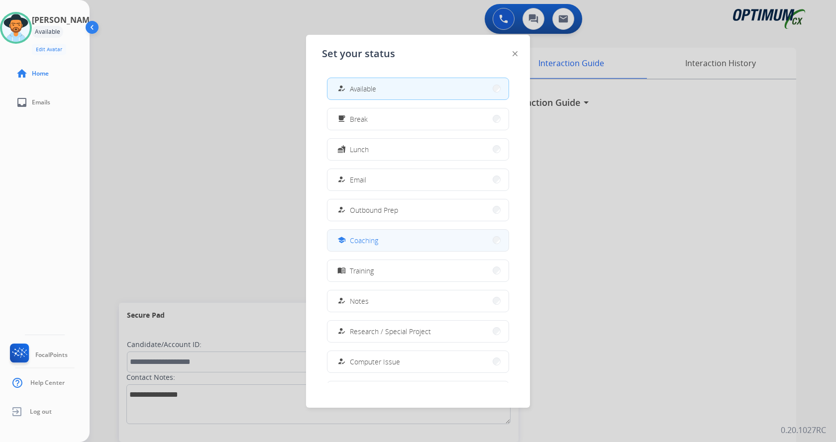
click at [373, 238] on span "Coaching" at bounding box center [364, 240] width 28 height 10
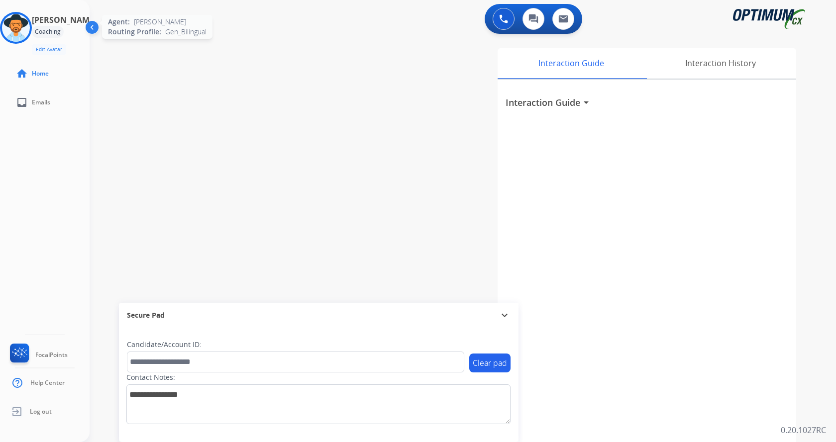
click at [19, 29] on img at bounding box center [16, 28] width 28 height 28
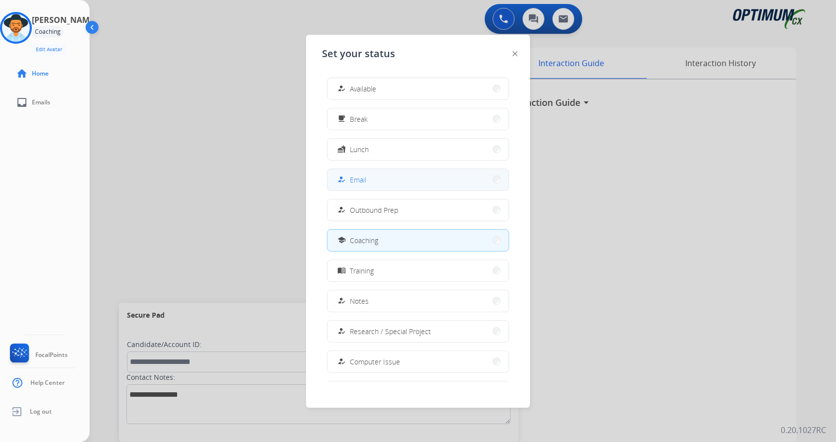
click at [360, 181] on span "Email" at bounding box center [358, 180] width 16 height 10
